Goal: Book appointment/travel/reservation

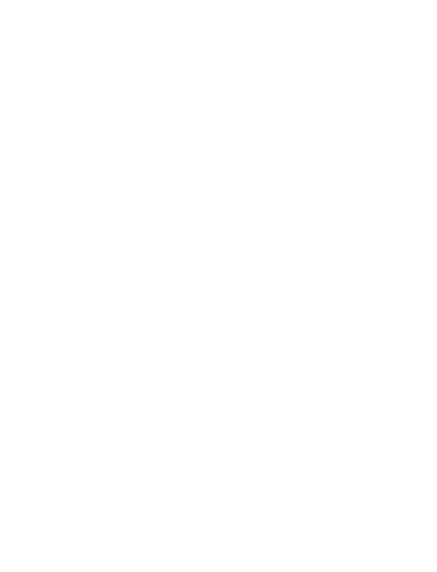
click at [415, 29] on div "Menü" at bounding box center [418, 24] width 17 height 27
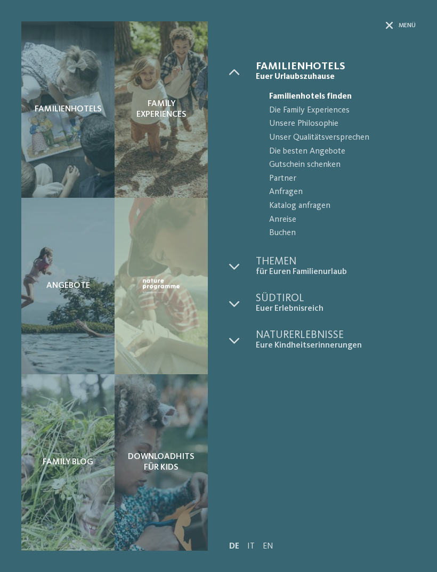
click at [293, 75] on span "Euer Urlaubszuhause" at bounding box center [336, 77] width 160 height 10
click at [405, 28] on span "Menü" at bounding box center [407, 25] width 17 height 9
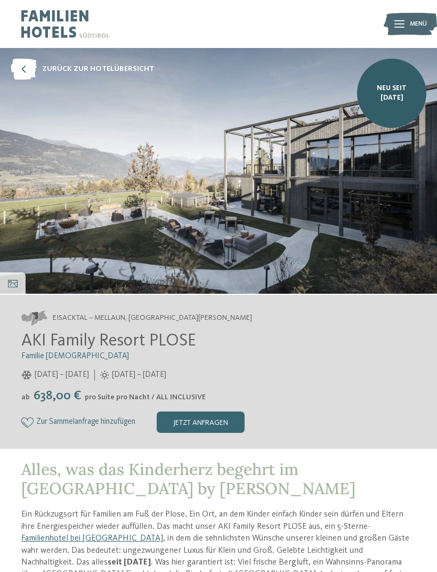
click at [221, 294] on img at bounding box center [218, 171] width 437 height 246
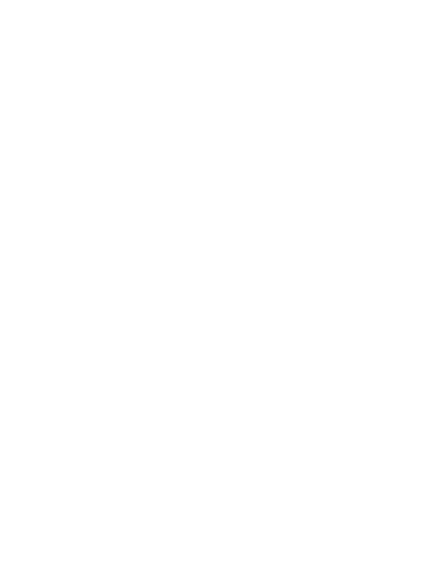
click at [69, 296] on div "Anreise" at bounding box center [42, 287] width 57 height 19
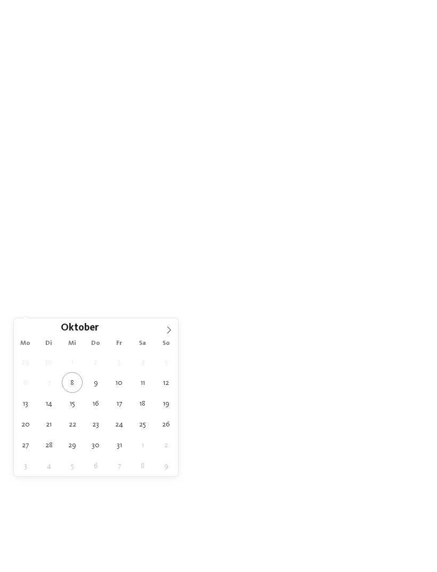
click at [176, 330] on span at bounding box center [169, 327] width 18 height 18
click at [161, 330] on span at bounding box center [169, 327] width 18 height 18
click at [166, 332] on icon at bounding box center [168, 329] width 7 height 7
type input "****"
type div "[DATE]"
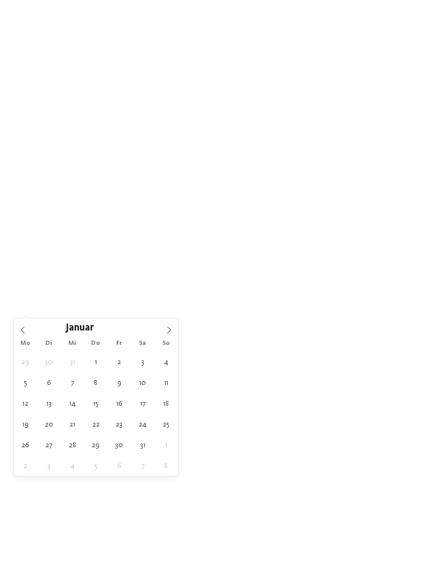
type input "****"
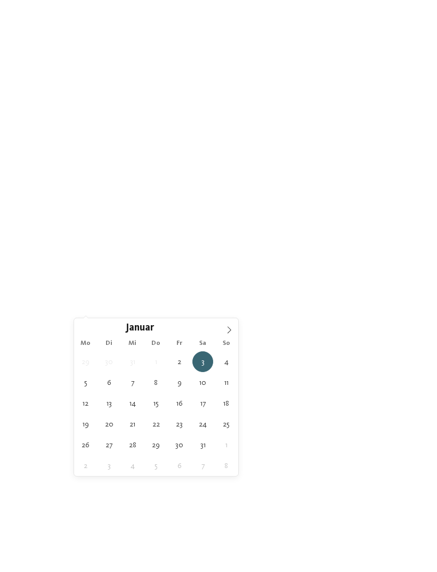
type div "[DATE]"
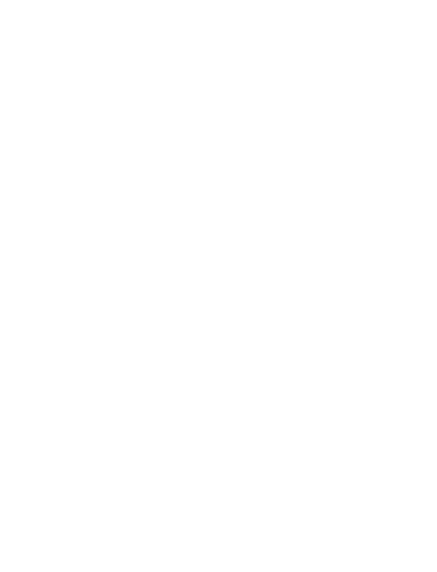
click at [173, 296] on div "Region" at bounding box center [162, 287] width 57 height 19
click at [279, 228] on div at bounding box center [282, 233] width 11 height 11
click at [283, 249] on div at bounding box center [282, 254] width 11 height 11
click at [283, 270] on div at bounding box center [282, 275] width 11 height 11
click at [285, 287] on div "Südtirols Süden" at bounding box center [218, 297] width 139 height 21
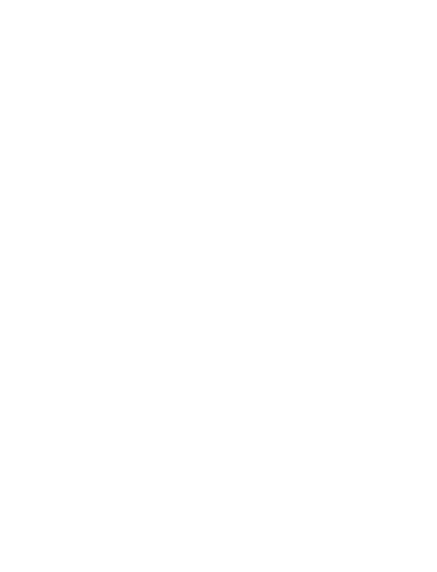
click at [284, 313] on div at bounding box center [282, 318] width 11 height 11
click at [259, 346] on div "übernehmen" at bounding box center [218, 356] width 139 height 21
click at [314, 292] on span "Family Experiences" at bounding box center [303, 287] width 49 height 7
click at [311, 126] on icon at bounding box center [304, 135] width 23 height 19
click at [412, 176] on icon at bounding box center [416, 185] width 23 height 19
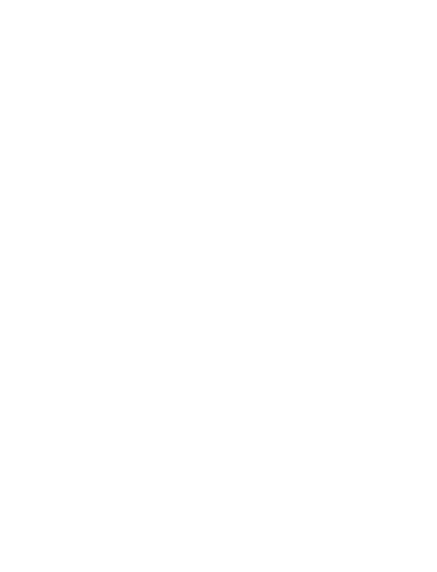
click at [402, 296] on link "Hotel finden" at bounding box center [394, 287] width 57 height 19
click at [357, 246] on h4 "Hotel Familiamus *****" at bounding box center [320, 253] width 171 height 14
click at [234, 431] on div "jetzt anfragen" at bounding box center [201, 422] width 88 height 21
